Goal: Transaction & Acquisition: Purchase product/service

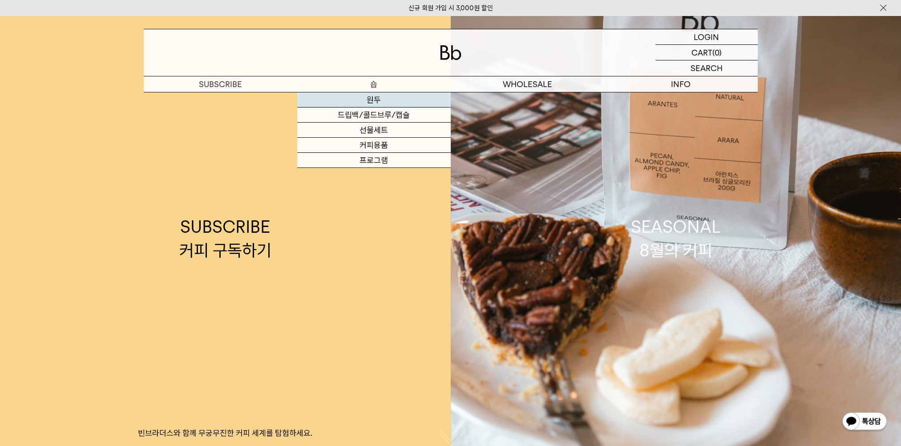
click at [372, 96] on link "원두" at bounding box center [373, 100] width 153 height 15
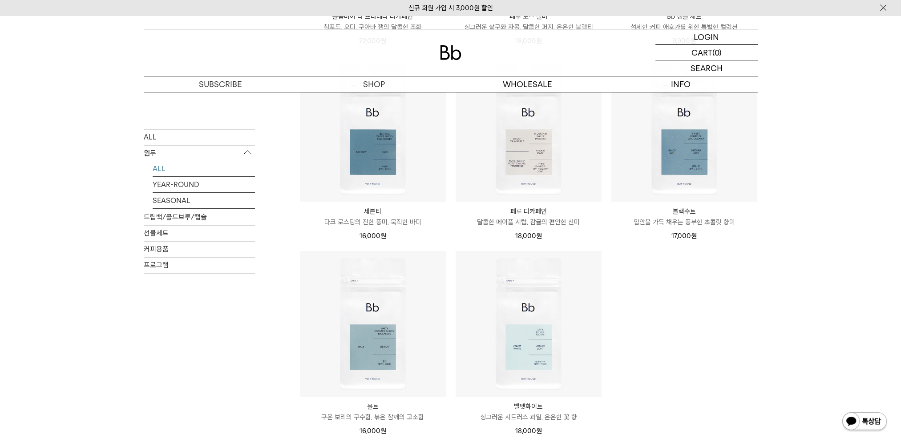
scroll to position [534, 0]
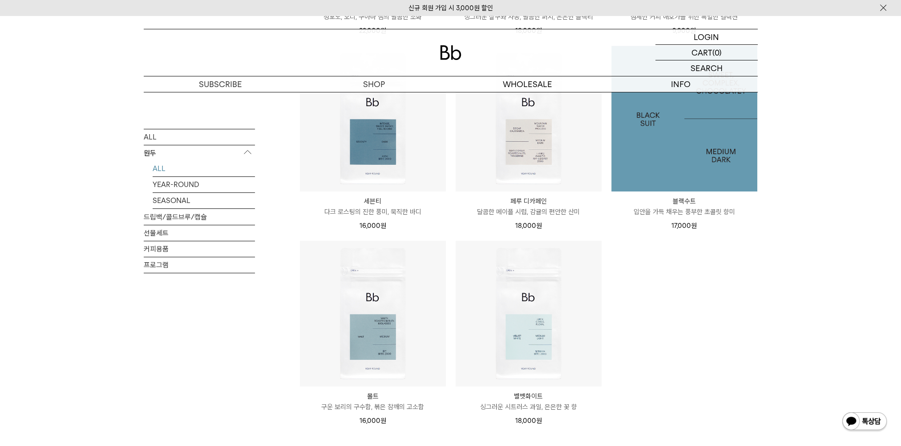
click at [680, 133] on img at bounding box center [684, 119] width 146 height 146
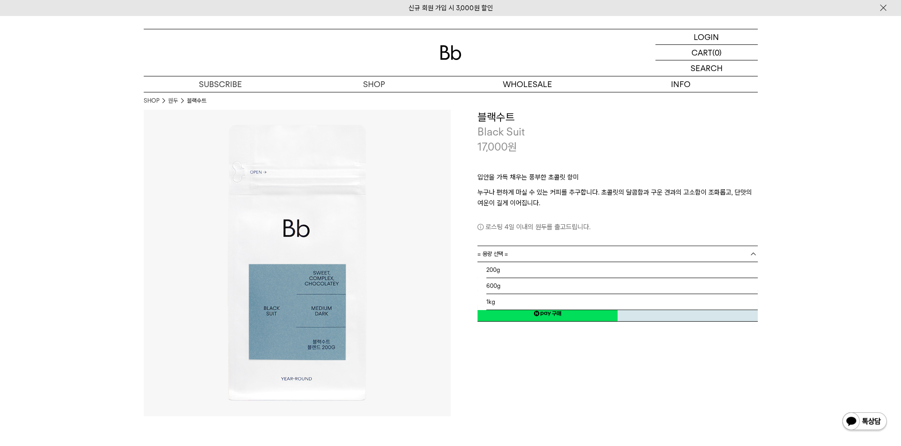
click at [506, 256] on span "= 용량 선택 =" at bounding box center [492, 254] width 31 height 16
click at [511, 272] on li "200g" at bounding box center [621, 270] width 271 height 16
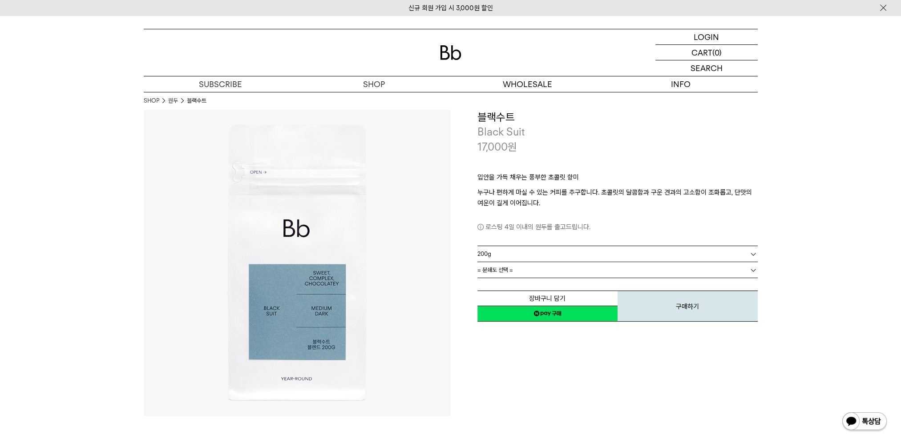
click at [516, 272] on link "= 분쇄도 선택 =" at bounding box center [617, 270] width 280 height 16
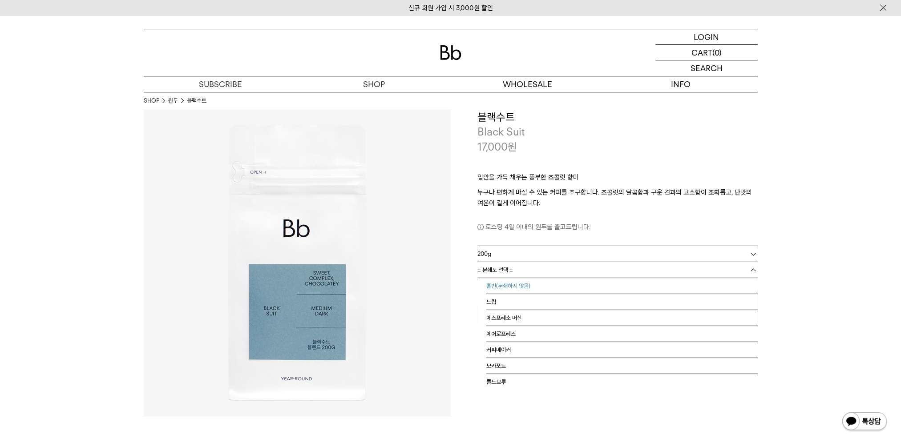
click at [507, 288] on li "홀빈(분쇄하지 않음)" at bounding box center [621, 286] width 271 height 16
